Goal: Check status: Check status

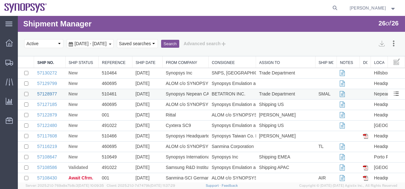
click at [45, 95] on link "57128977" at bounding box center [47, 93] width 20 height 5
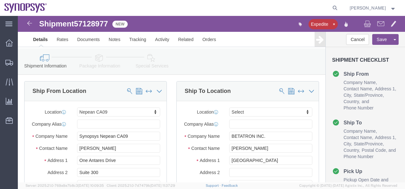
select select "63079"
select select
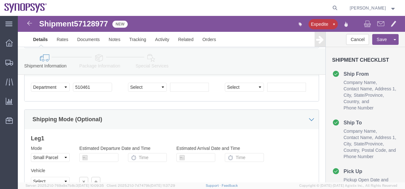
scroll to position [437, 0]
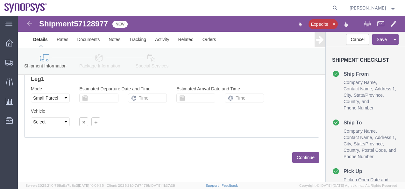
click button "Continue"
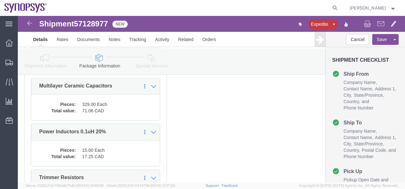
scroll to position [190, 0]
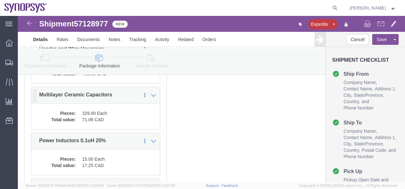
click dd "329.00 Each"
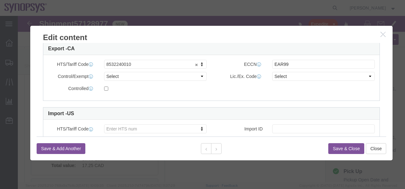
scroll to position [191, 0]
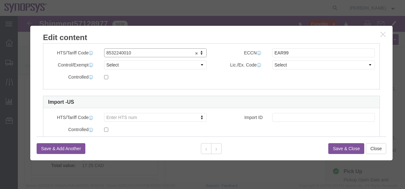
drag, startPoint x: 115, startPoint y: 34, endPoint x: 77, endPoint y: 35, distance: 37.6
click button "Save & Close"
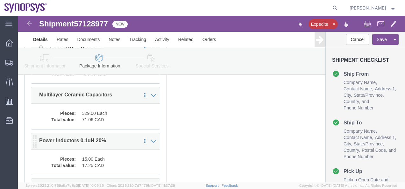
click dd "15.00 Each"
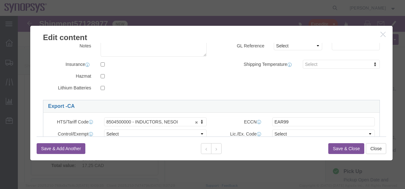
scroll to position [127, 0]
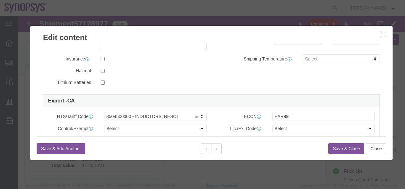
click icon "button"
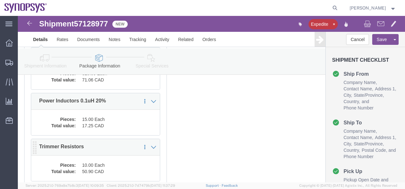
scroll to position [253, 0]
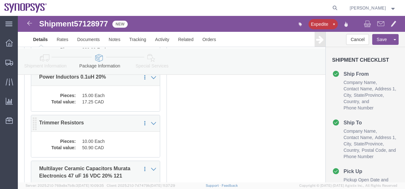
click div "1 x Your Packaging Package Type Select Envelope Large Box Medium Box PAK Rack S…"
click dd "10.00 Each"
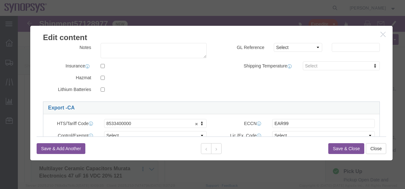
scroll to position [159, 0]
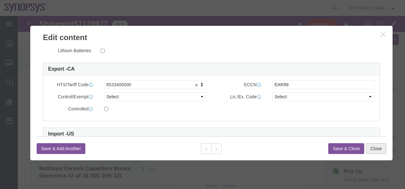
click button "Close"
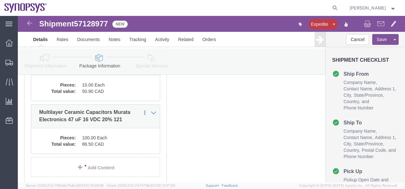
scroll to position [317, 0]
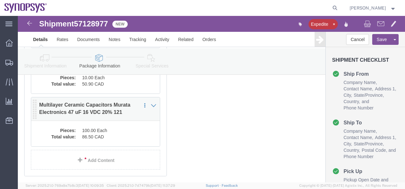
click dd "100.00 Each"
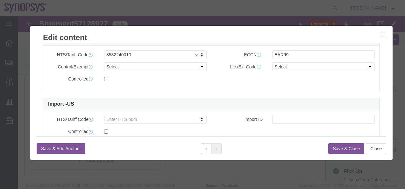
scroll to position [210, 0]
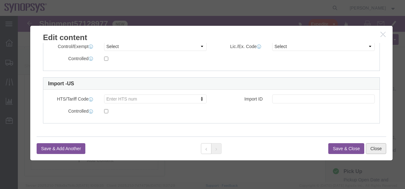
click button "Close"
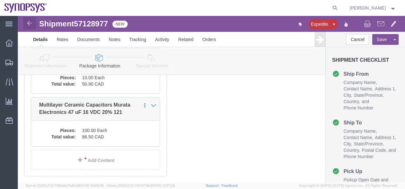
click img
click at [10, 41] on icon at bounding box center [9, 43] width 7 height 7
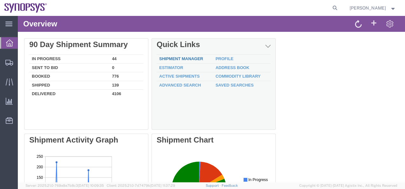
click at [202, 58] on link "Shipment Manager" at bounding box center [181, 58] width 44 height 5
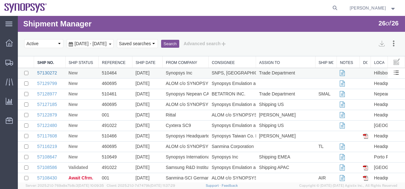
click at [44, 71] on link "57130272" at bounding box center [47, 72] width 20 height 5
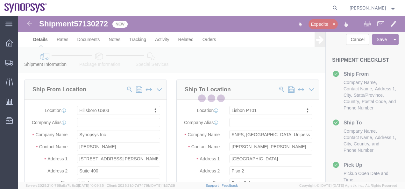
select select "63190"
select select "63152"
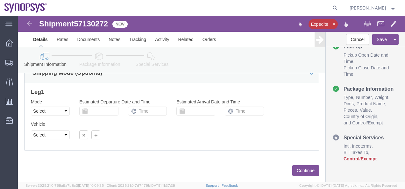
scroll to position [436, 0]
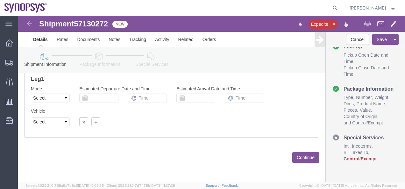
click button "Continue"
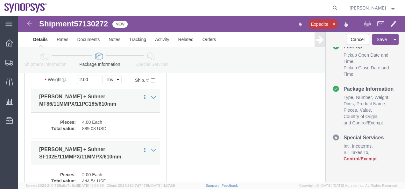
scroll to position [85, 0]
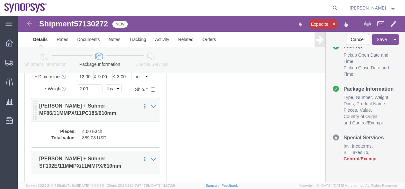
click dd "889.08 USD"
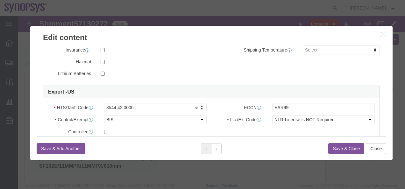
scroll to position [146, 0]
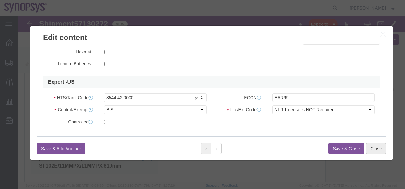
click button "Close"
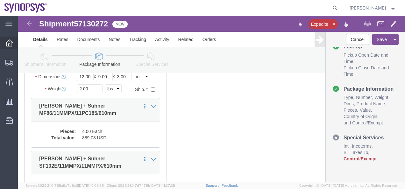
click at [11, 42] on icon at bounding box center [9, 43] width 7 height 7
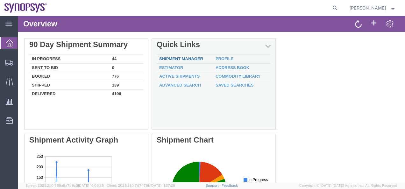
click at [188, 57] on link "Shipment Manager" at bounding box center [181, 58] width 44 height 5
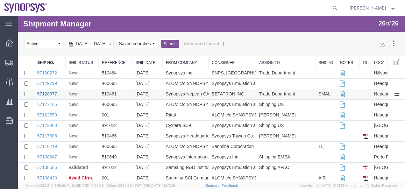
click at [52, 92] on link "57128977" at bounding box center [47, 93] width 20 height 5
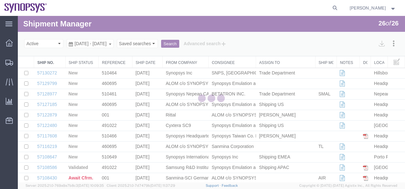
select select "63079"
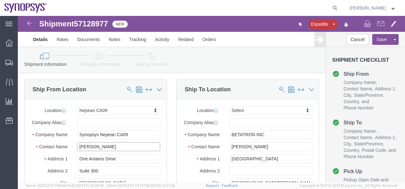
drag, startPoint x: 94, startPoint y: 137, endPoint x: 68, endPoint y: 130, distance: 27.4
click div "Location [GEOGRAPHIC_DATA] [GEOGRAPHIC_DATA] Select My Profile Location [GEOGRA…"
